Goal: Ask a question

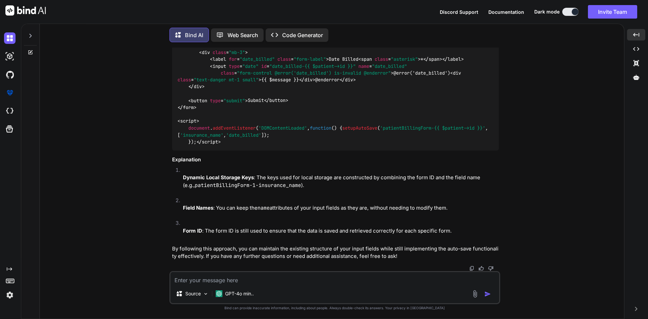
scroll to position [5660, 0]
click at [195, 280] on textarea at bounding box center [335, 278] width 329 height 12
type textarea "i want that if user 1 logged in and filled the form then user 2 logged in that …"
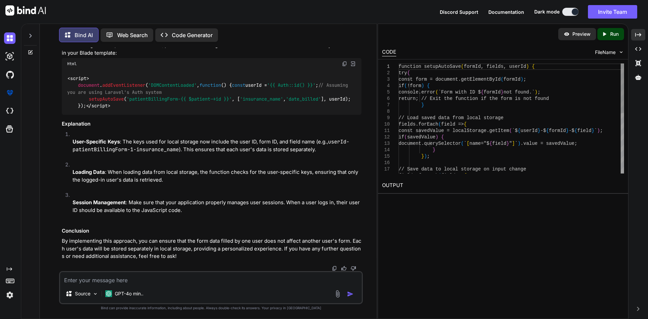
scroll to position [6044, 0]
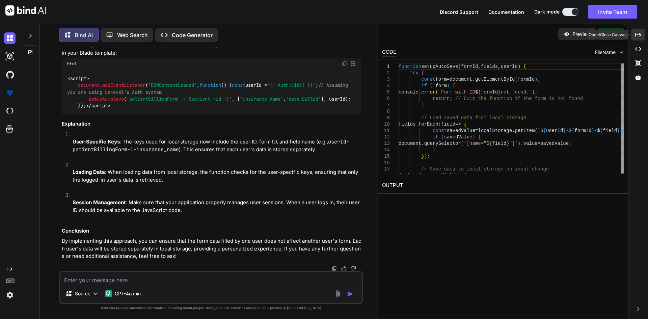
click at [638, 33] on icon "Created with Pixso." at bounding box center [639, 35] width 6 height 6
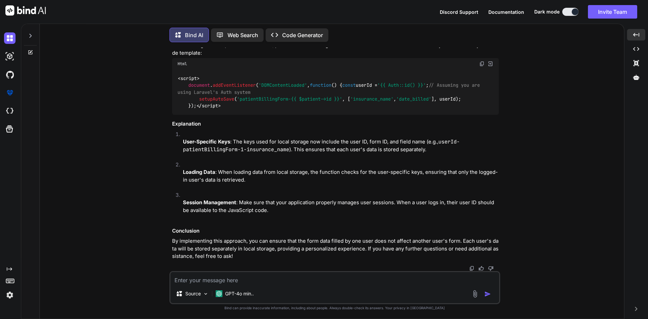
scroll to position [6192, 0]
drag, startPoint x: 199, startPoint y: 224, endPoint x: 294, endPoint y: 223, distance: 95.3
click at [294, 109] on span "document . addEventListener ( 'DOMContentLoaded' , function ( ) { const userId …" at bounding box center [330, 95] width 305 height 27
copy span "const userId = '{{ Auth::id() }}' ;"
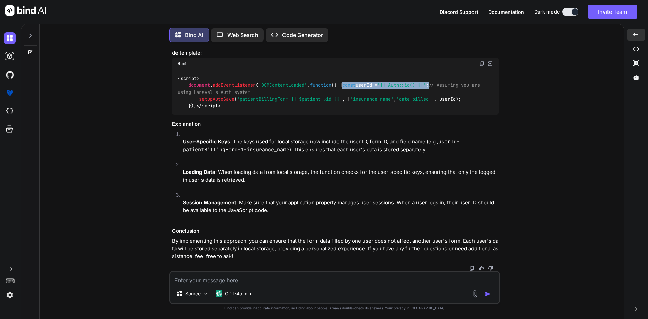
click at [332, 102] on div "< script > document . addEventListener ( 'DOMContentLoaded' , function ( ) { co…" at bounding box center [335, 92] width 327 height 45
click at [219, 283] on textarea at bounding box center [335, 278] width 329 height 12
click at [191, 283] on textarea at bounding box center [335, 278] width 329 height 12
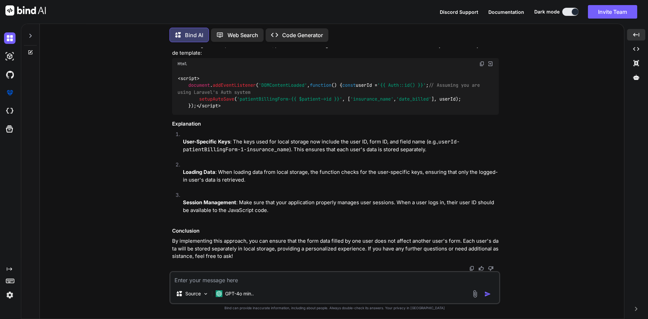
paste textarea "function setupSave(formId, fields, userId) { try { const form = document.getEle…"
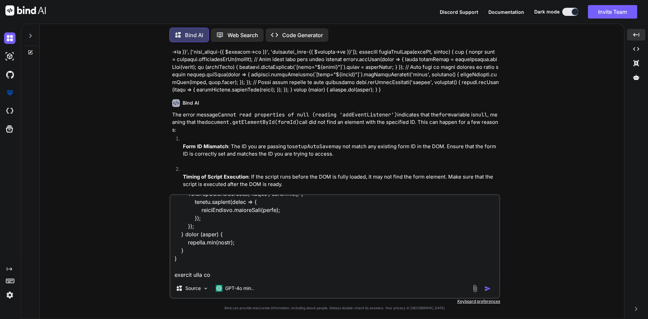
scroll to position [3697, 0]
drag, startPoint x: 172, startPoint y: 108, endPoint x: 331, endPoint y: 108, distance: 159.4
copy p "If you have multiple forms on the same page (for different patients"
click at [211, 275] on textarea at bounding box center [335, 237] width 329 height 84
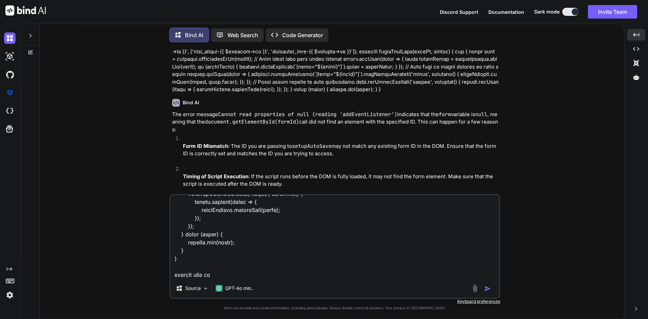
paste textarea "If you have multiple forms on the same page (for different patients"
click at [216, 275] on textarea at bounding box center [335, 237] width 329 height 84
type textarea "function setupSave(formId, fields, userId) { try { const form = document.getEle…"
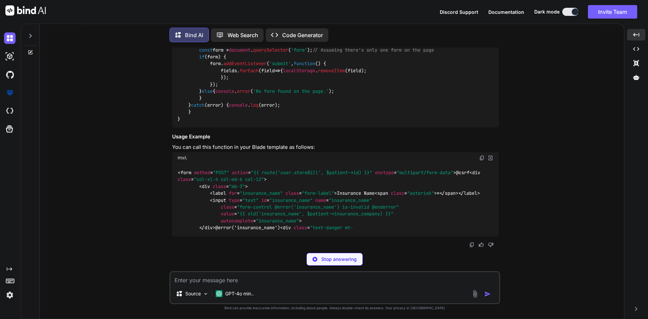
scroll to position [6940, 0]
